Goal: Task Accomplishment & Management: Complete application form

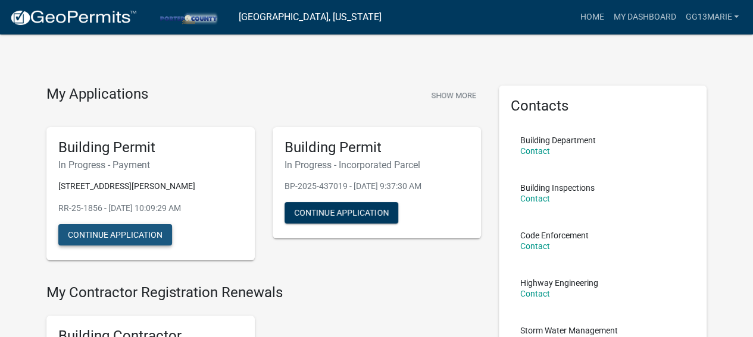
click at [118, 237] on button "Continue Application" at bounding box center [115, 234] width 114 height 21
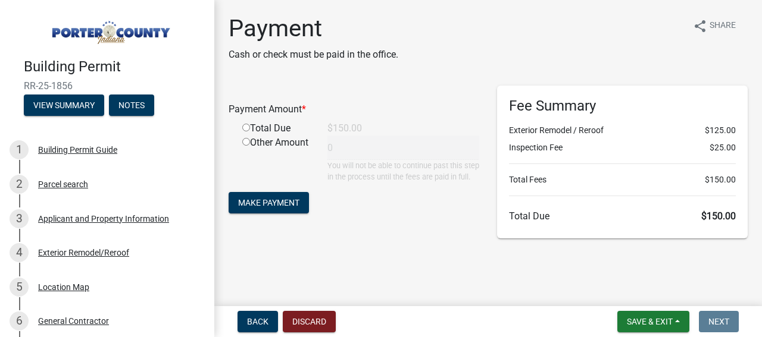
click at [247, 130] on input "radio" at bounding box center [246, 128] width 8 height 8
radio input "true"
type input "150"
click at [270, 208] on span "Make Payment" at bounding box center [268, 203] width 61 height 10
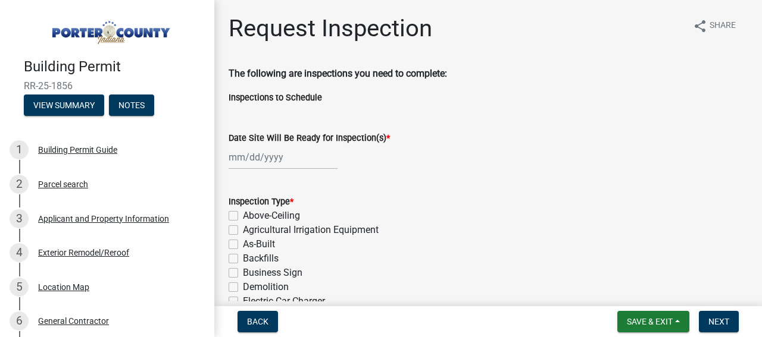
drag, startPoint x: 441, startPoint y: 83, endPoint x: 422, endPoint y: 95, distance: 22.8
click at [440, 83] on wm-data-entity-input "The following are inspections you need to complete:" at bounding box center [487, 79] width 519 height 24
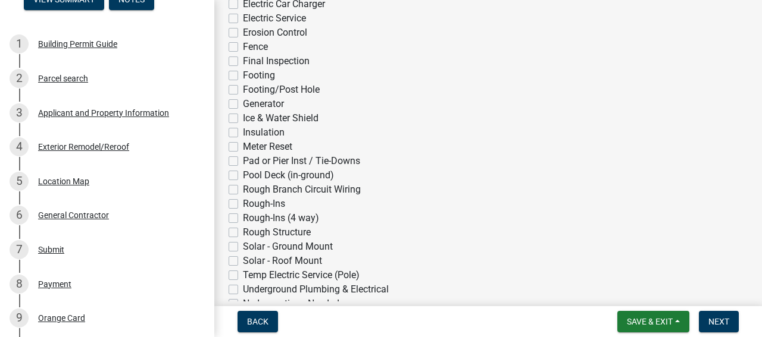
scroll to position [297, 0]
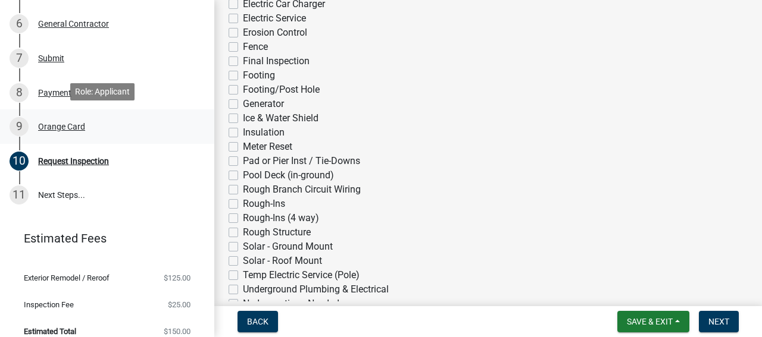
click at [62, 128] on div "Orange Card" at bounding box center [61, 127] width 47 height 8
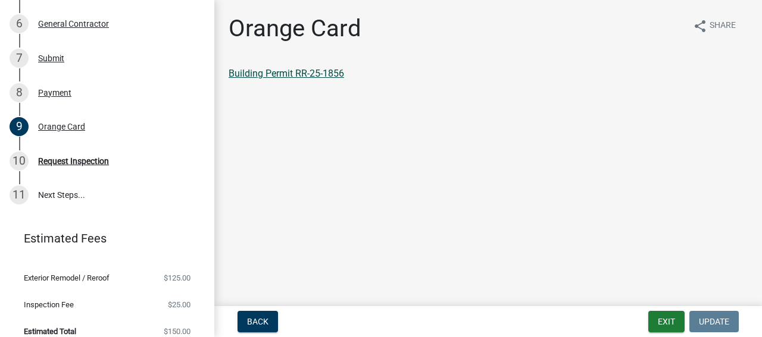
click at [276, 73] on link "Building Permit RR-25-1856" at bounding box center [285, 73] width 115 height 11
click at [57, 93] on div "Payment" at bounding box center [54, 93] width 33 height 8
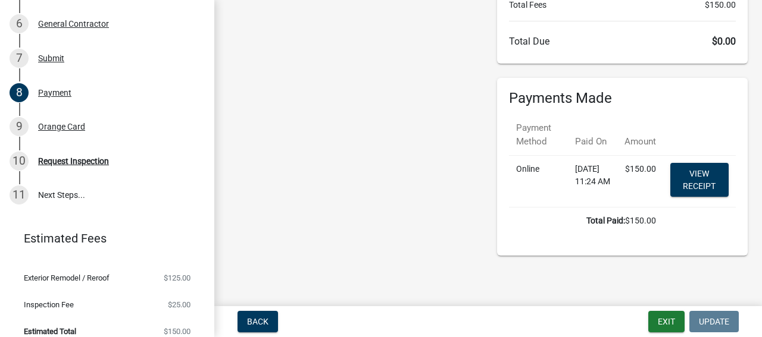
scroll to position [175, 0]
click at [691, 180] on link "View receipt" at bounding box center [699, 180] width 58 height 34
click at [47, 124] on div "Orange Card" at bounding box center [61, 127] width 47 height 8
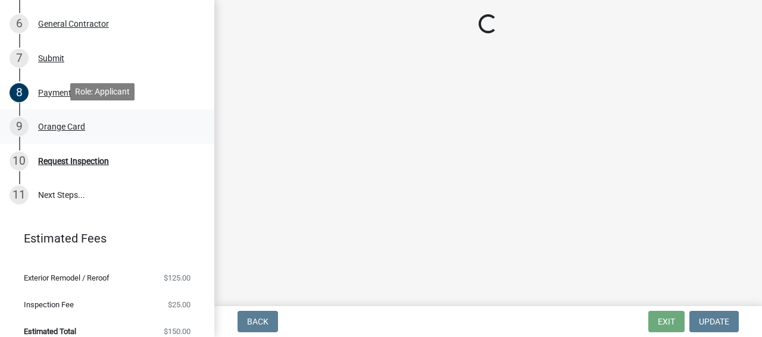
scroll to position [0, 0]
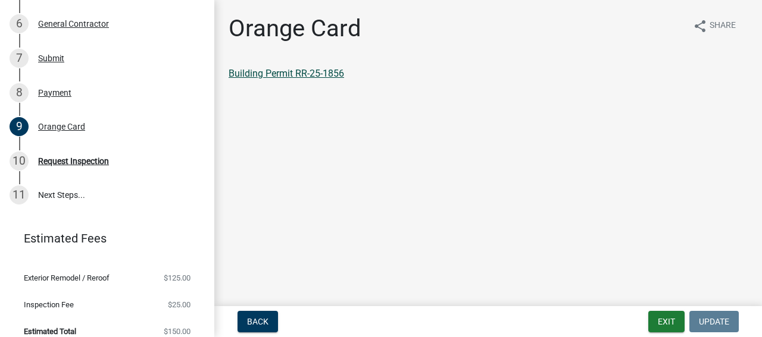
click at [288, 73] on link "Building Permit RR-25-1856" at bounding box center [285, 73] width 115 height 11
